Goal: Task Accomplishment & Management: Complete application form

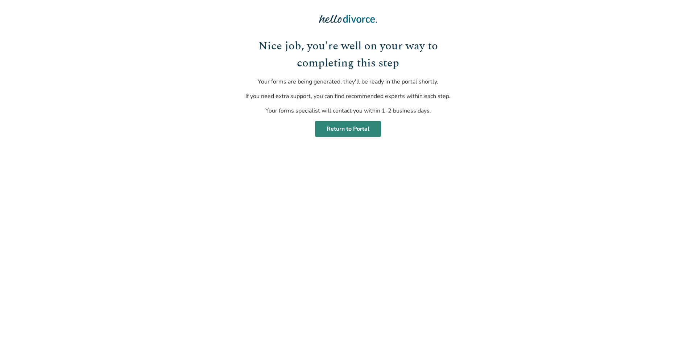
click at [360, 133] on link "Return to Portal" at bounding box center [348, 129] width 66 height 16
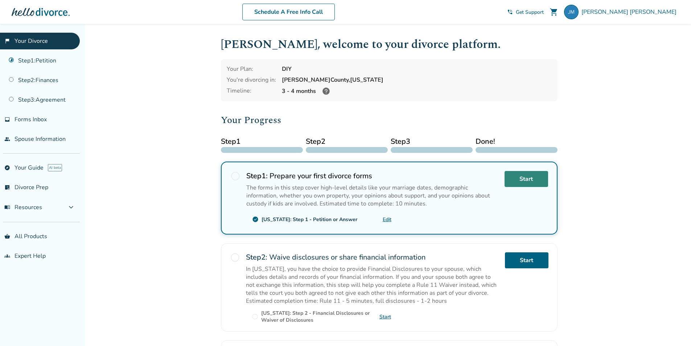
click at [515, 180] on link "Start" at bounding box center [526, 179] width 44 height 16
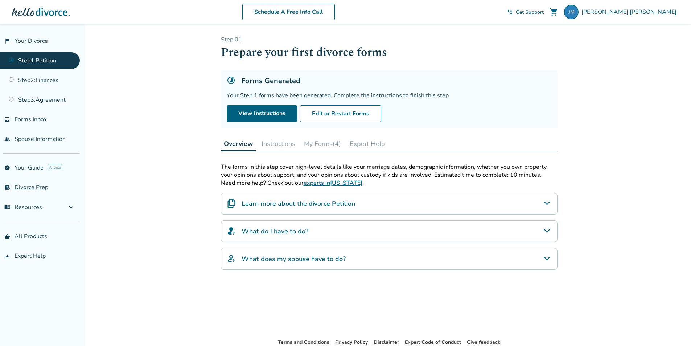
click at [273, 139] on button "Instructions" at bounding box center [279, 143] width 40 height 15
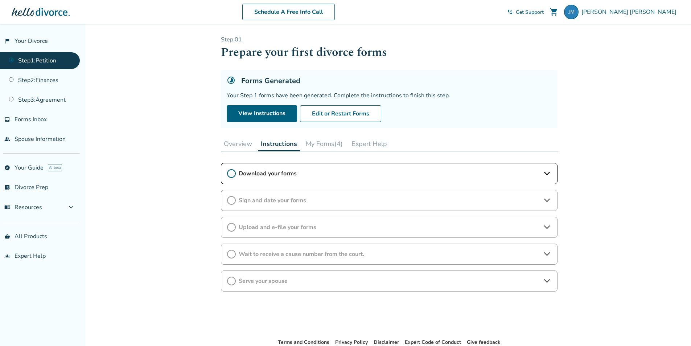
click at [277, 176] on span "Download your forms" at bounding box center [389, 173] width 301 height 8
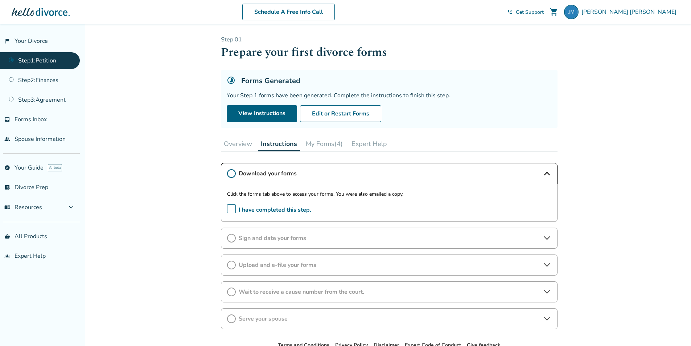
click at [322, 143] on button "My Forms (4)" at bounding box center [324, 143] width 43 height 15
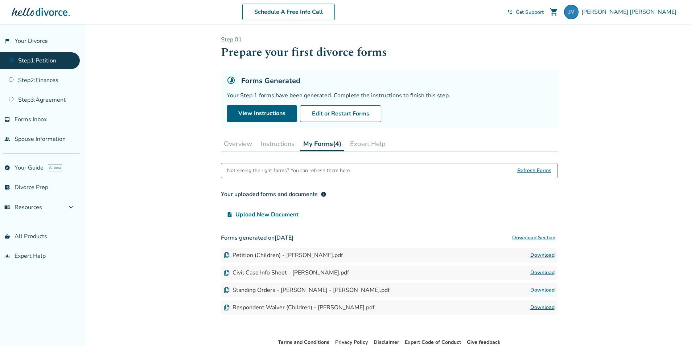
click at [536, 237] on button "Download Section" at bounding box center [534, 237] width 48 height 15
click at [602, 125] on div "Added to cart Step 0 1 Prepare your first divorce forms Forms Generated Your St…" at bounding box center [345, 206] width 691 height 364
click at [279, 146] on button "Instructions" at bounding box center [278, 143] width 40 height 15
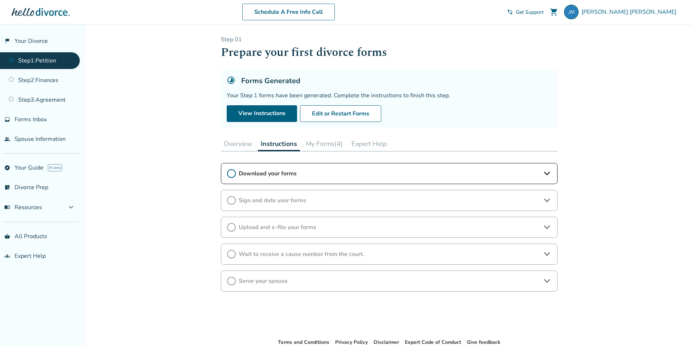
click at [290, 174] on span "Download your forms" at bounding box center [389, 173] width 301 height 8
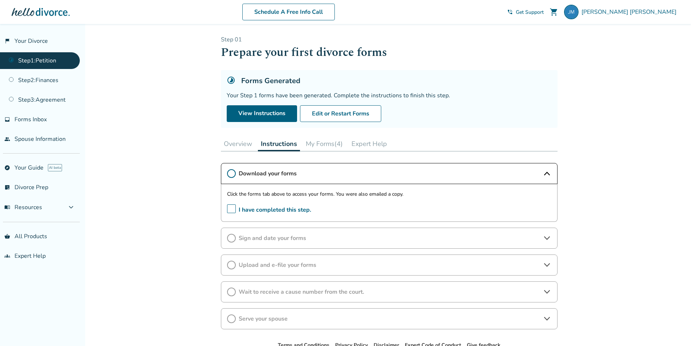
click at [228, 211] on span "I have completed this step." at bounding box center [269, 209] width 84 height 11
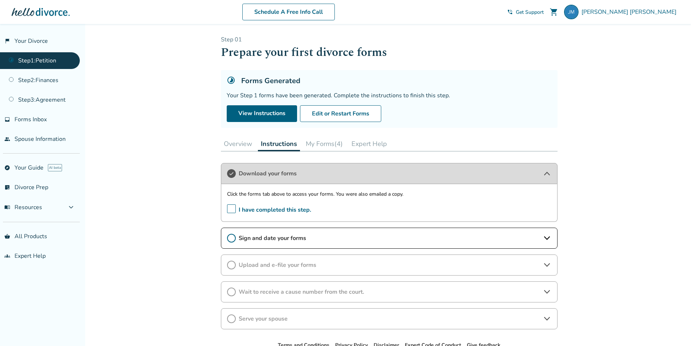
click at [264, 237] on span "Sign and date your forms" at bounding box center [389, 238] width 301 height 8
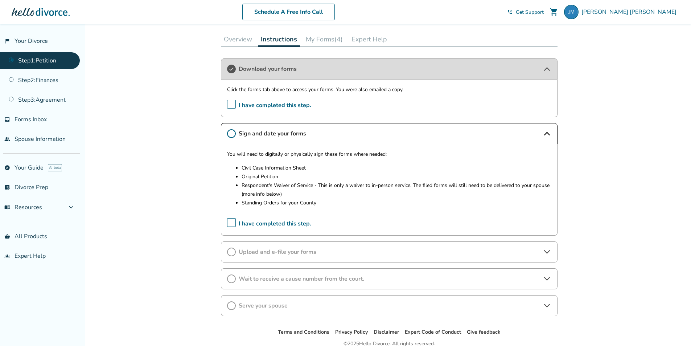
scroll to position [109, 0]
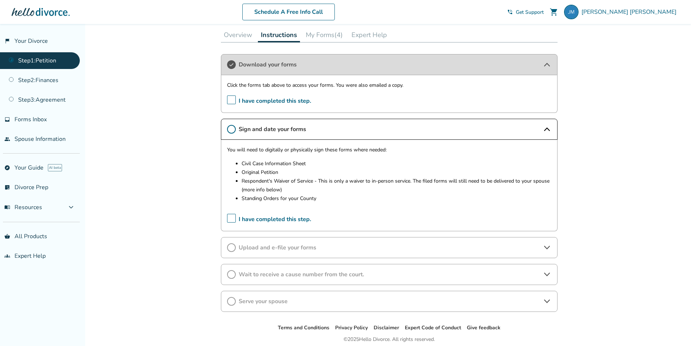
click at [325, 247] on span "Upload and e-file your forms" at bounding box center [389, 247] width 301 height 8
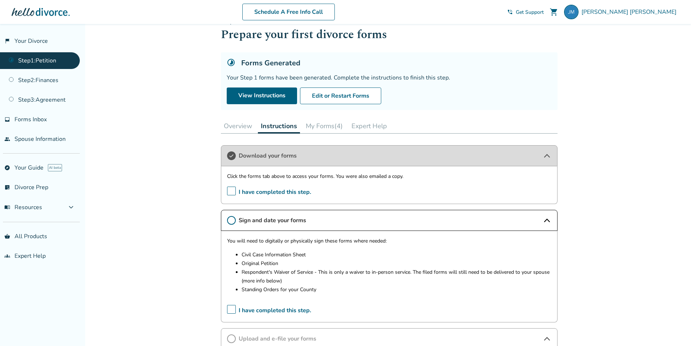
scroll to position [0, 0]
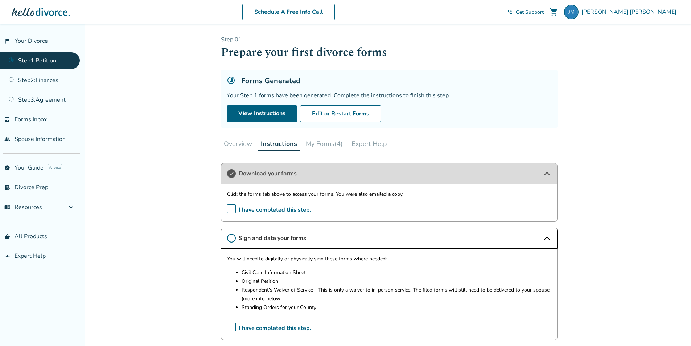
click at [327, 141] on button "My Forms (4)" at bounding box center [324, 143] width 43 height 15
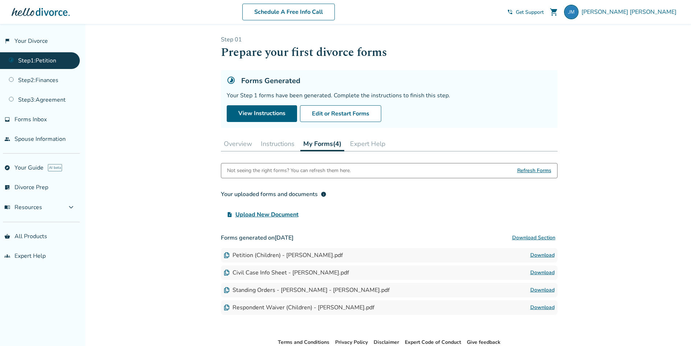
click at [237, 143] on button "Overview" at bounding box center [238, 143] width 34 height 15
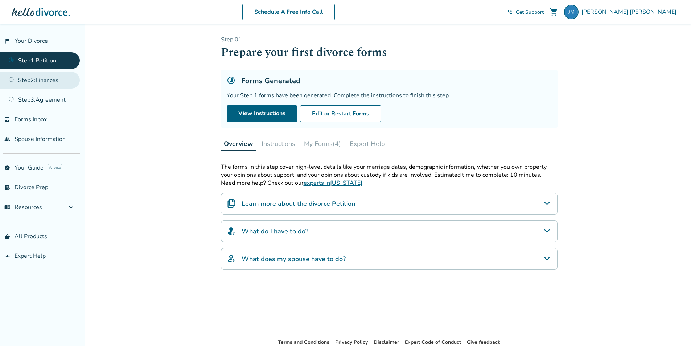
click at [61, 79] on link "Step 2 : Finances" at bounding box center [40, 80] width 80 height 17
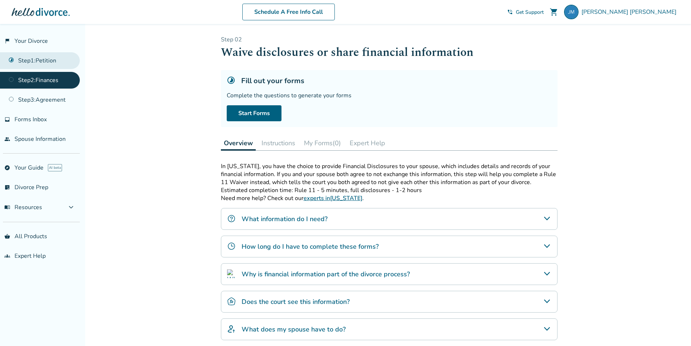
click at [59, 65] on link "Step 1 : Petition" at bounding box center [40, 60] width 80 height 17
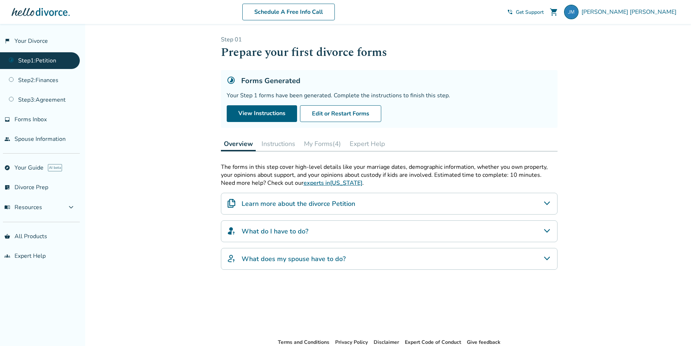
click at [285, 141] on button "Instructions" at bounding box center [279, 143] width 40 height 15
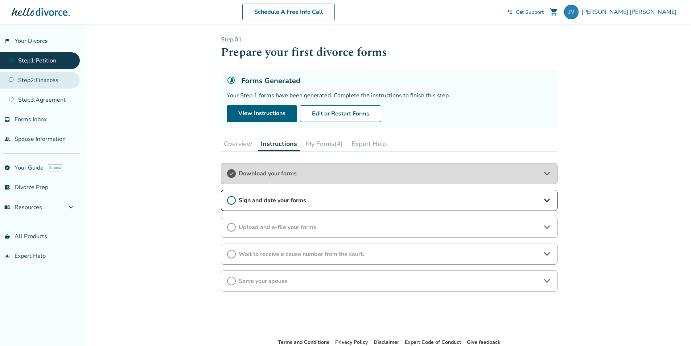
click at [54, 77] on link "Step 2 : Finances" at bounding box center [40, 80] width 80 height 17
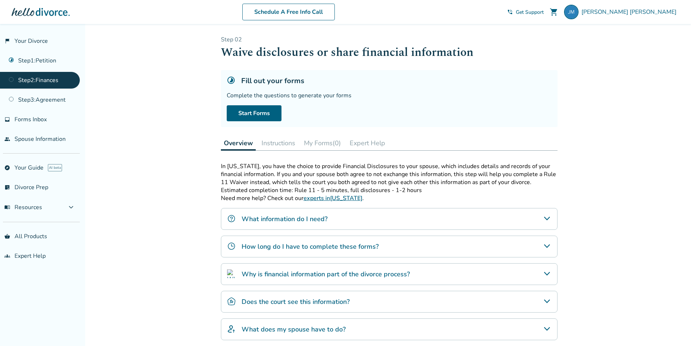
click at [279, 146] on button "Instructions" at bounding box center [279, 143] width 40 height 15
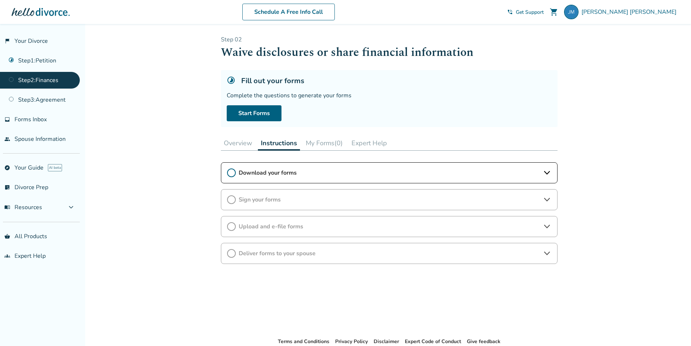
click at [240, 144] on button "Overview" at bounding box center [238, 143] width 34 height 15
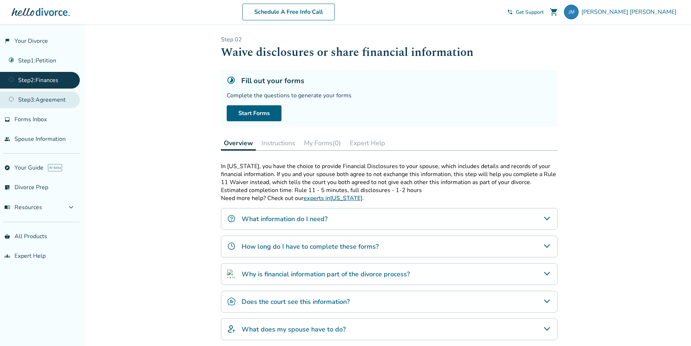
click at [47, 100] on link "Step 3 : Agreement" at bounding box center [40, 99] width 80 height 17
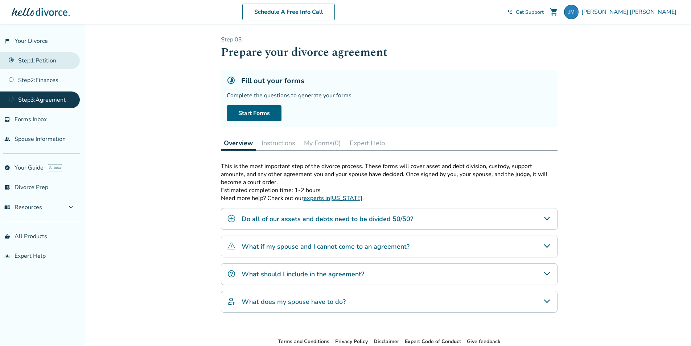
click at [48, 65] on link "Step 1 : Petition" at bounding box center [40, 60] width 80 height 17
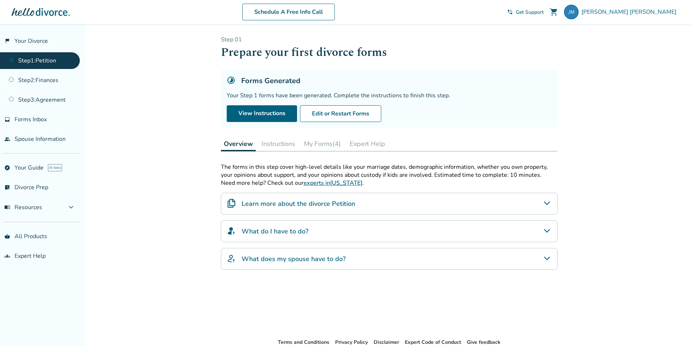
click at [283, 144] on button "Instructions" at bounding box center [279, 143] width 40 height 15
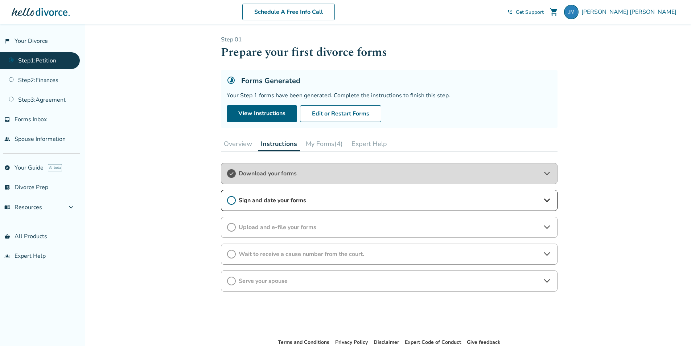
click at [310, 201] on span "Sign and date your forms" at bounding box center [389, 200] width 301 height 8
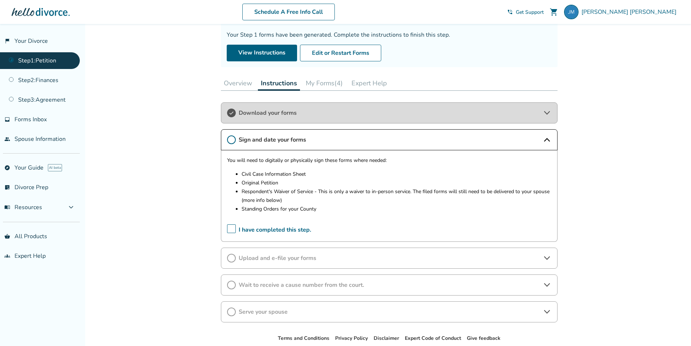
scroll to position [73, 0]
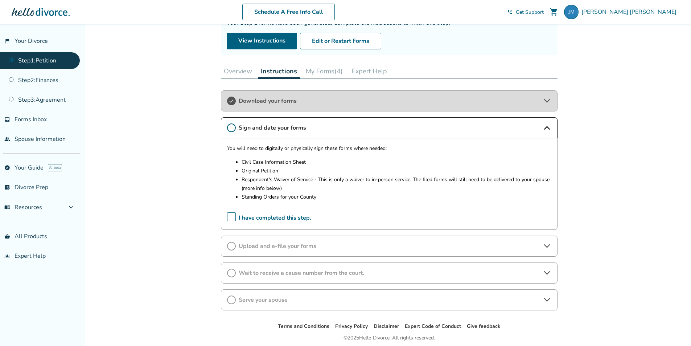
click at [343, 270] on span "Wait to receive a cause number from the court." at bounding box center [389, 273] width 301 height 8
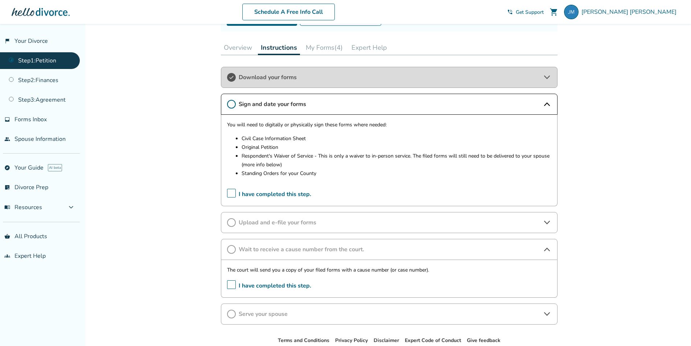
scroll to position [109, 0]
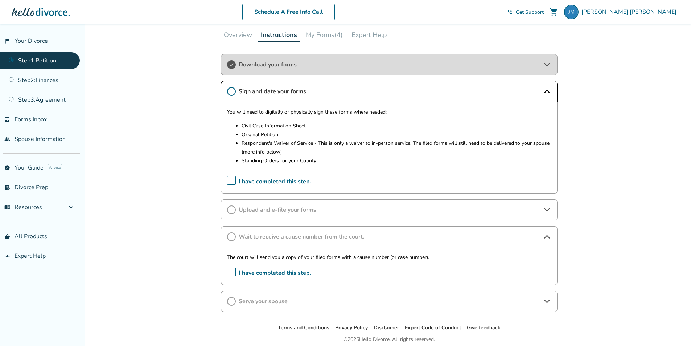
click at [326, 294] on div "Serve your spouse" at bounding box center [389, 300] width 337 height 21
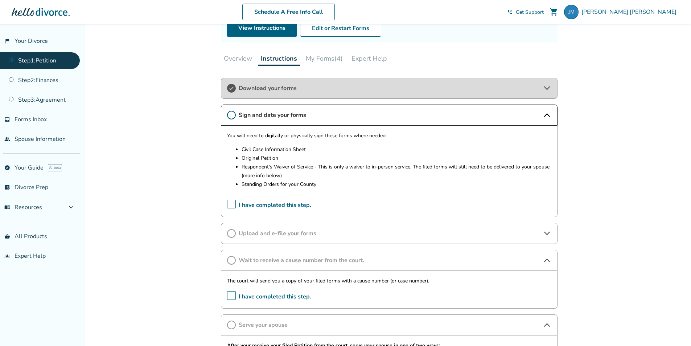
scroll to position [73, 0]
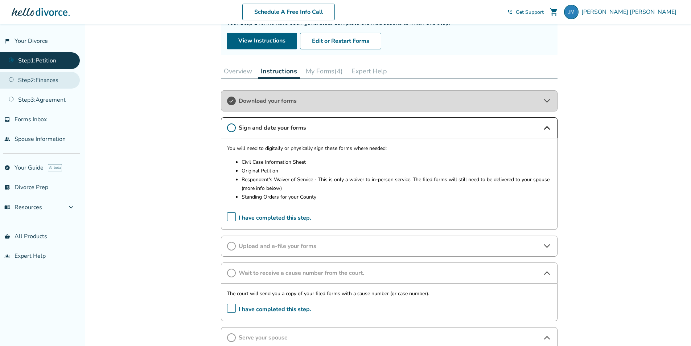
click at [48, 84] on link "Step 2 : Finances" at bounding box center [40, 80] width 80 height 17
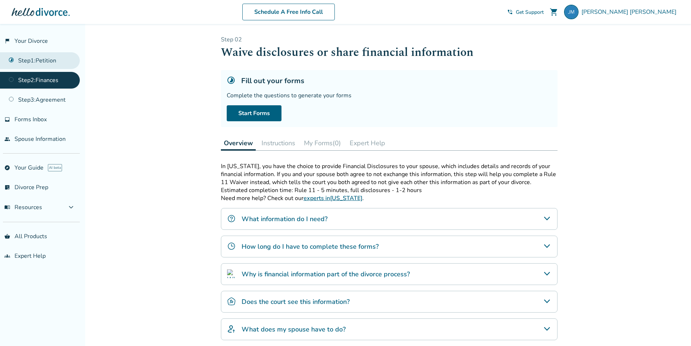
click at [51, 61] on link "Step 1 : Petition" at bounding box center [40, 60] width 80 height 17
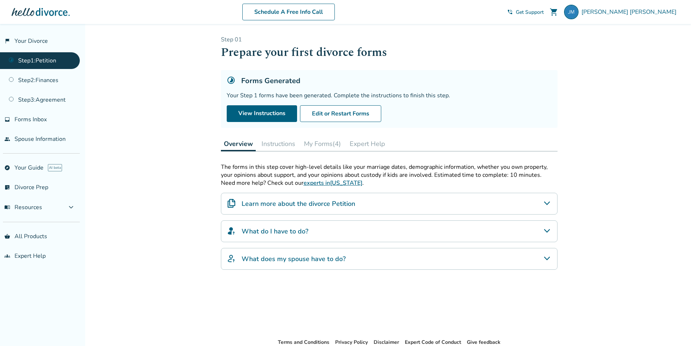
click at [285, 144] on button "Instructions" at bounding box center [279, 143] width 40 height 15
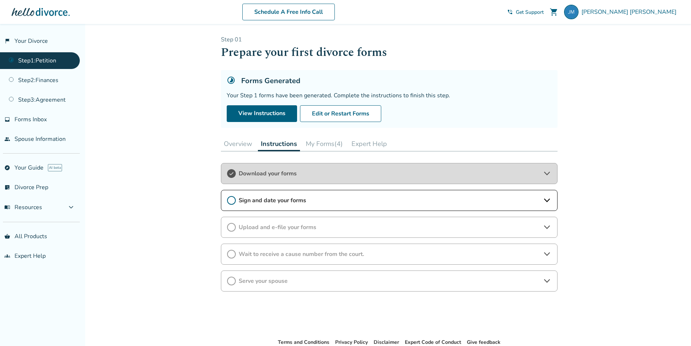
click at [319, 201] on span "Sign and date your forms" at bounding box center [389, 200] width 301 height 8
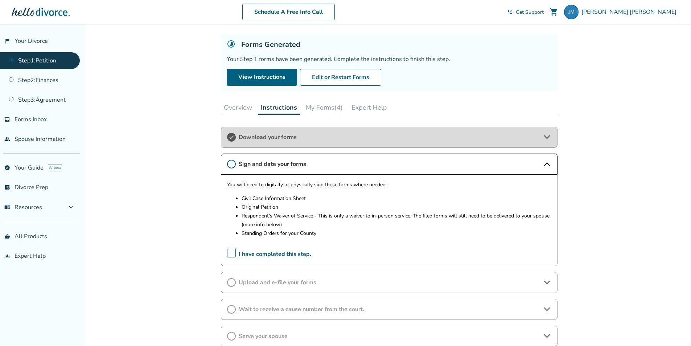
scroll to position [73, 0]
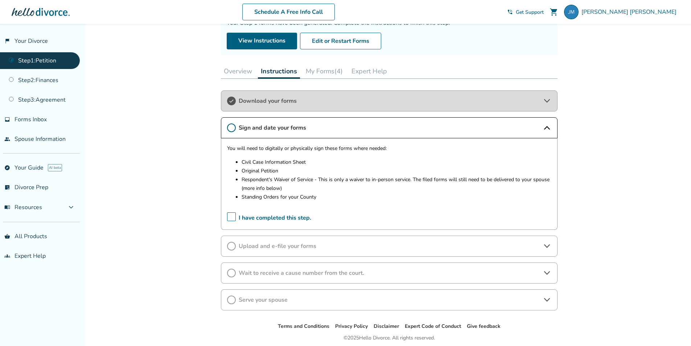
click at [286, 240] on div "Upload and e-file your forms" at bounding box center [389, 245] width 337 height 21
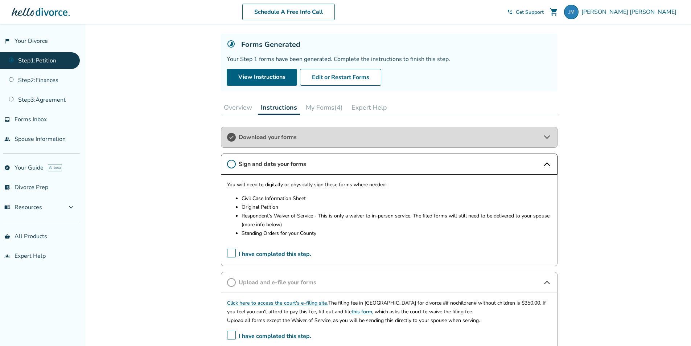
scroll to position [0, 0]
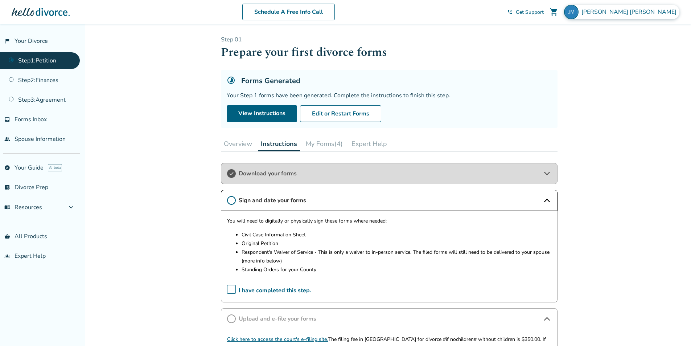
click at [670, 11] on span "[PERSON_NAME]" at bounding box center [630, 12] width 98 height 8
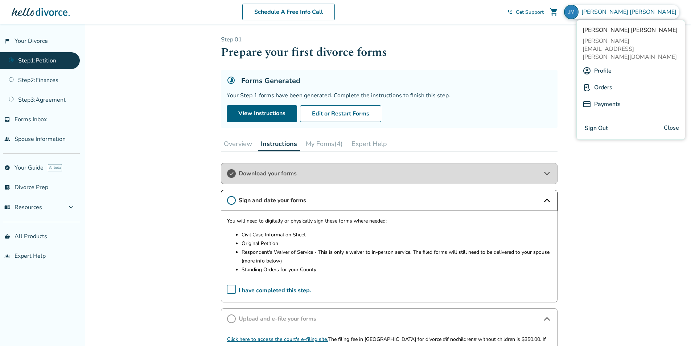
click at [596, 123] on button "Sign Out" at bounding box center [596, 128] width 28 height 11
